Goal: Task Accomplishment & Management: Use online tool/utility

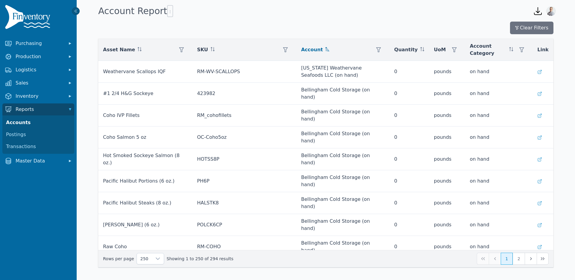
click at [286, 13] on div "Account Report" at bounding box center [311, 11] width 430 height 16
click at [166, 11] on div "Account Report" at bounding box center [311, 11] width 430 height 16
click at [168, 12] on icon "button" at bounding box center [170, 11] width 5 height 5
click at [178, 24] on span "Export .csv" at bounding box center [180, 23] width 34 height 5
click at [452, 47] on button "button" at bounding box center [455, 50] width 12 height 12
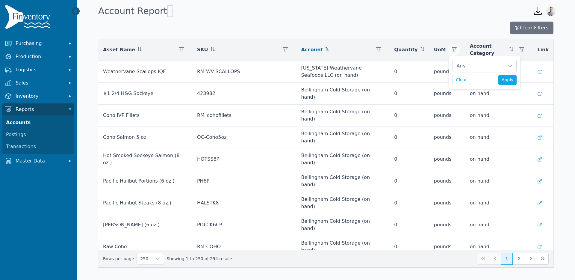
scroll to position [6, 4]
click at [428, 34] on div "Clear Filters" at bounding box center [326, 28] width 456 height 13
